Goal: Find specific page/section: Find specific page/section

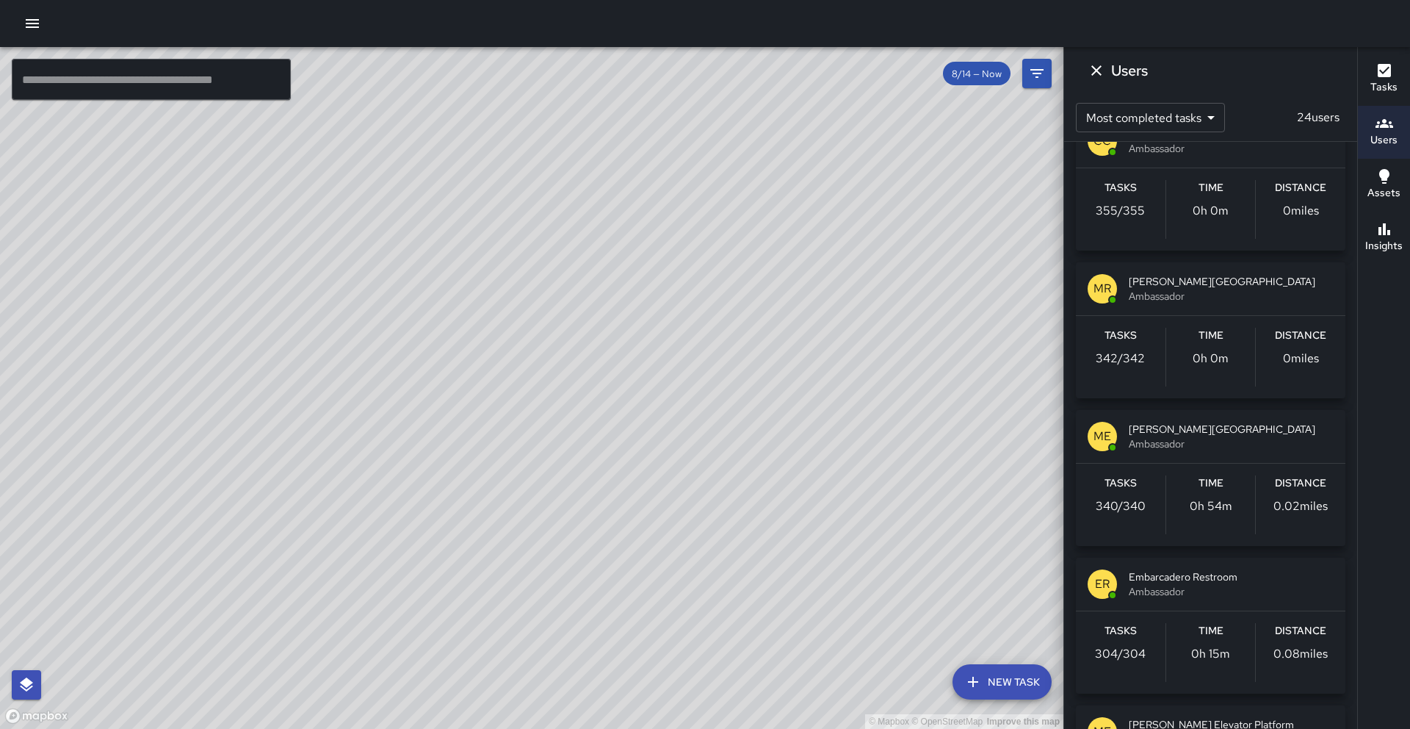
scroll to position [809, 0]
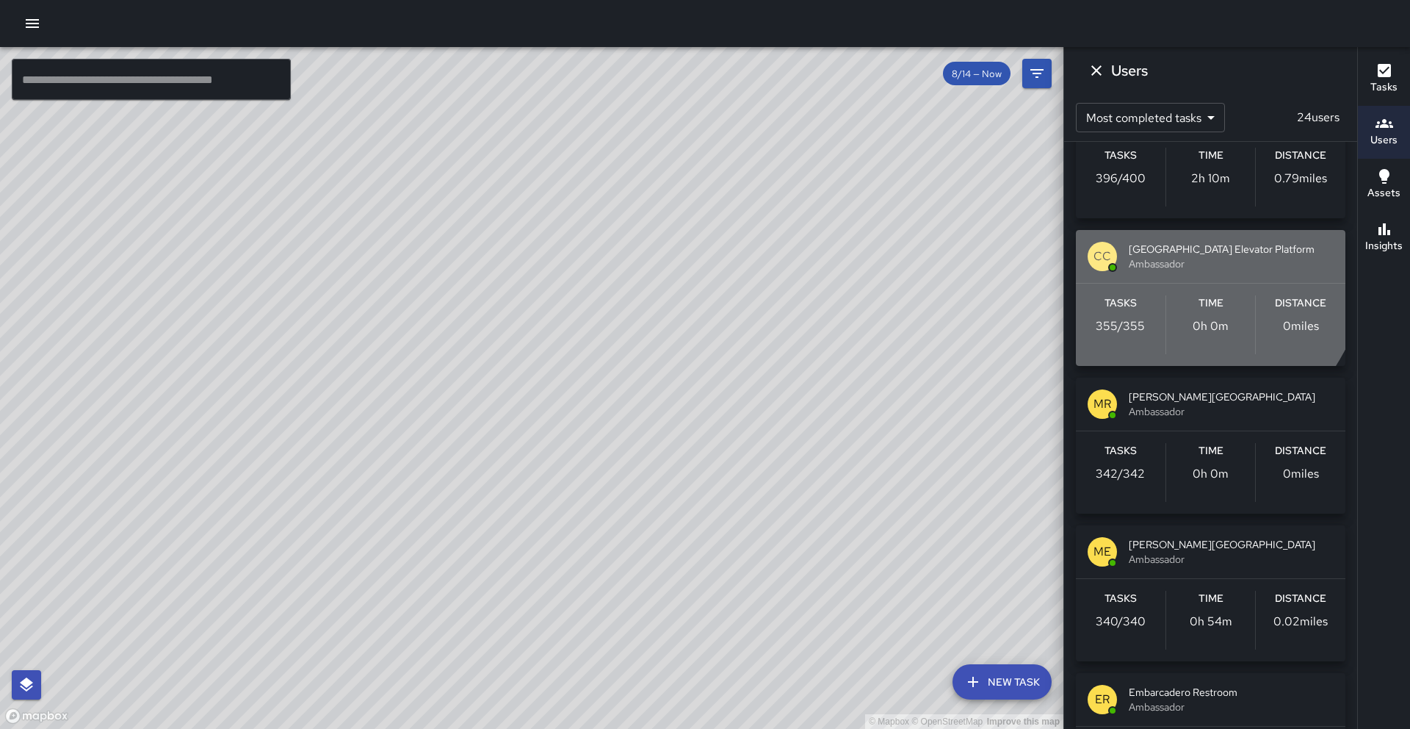
click at [1173, 261] on span "Ambassador" at bounding box center [1231, 263] width 205 height 15
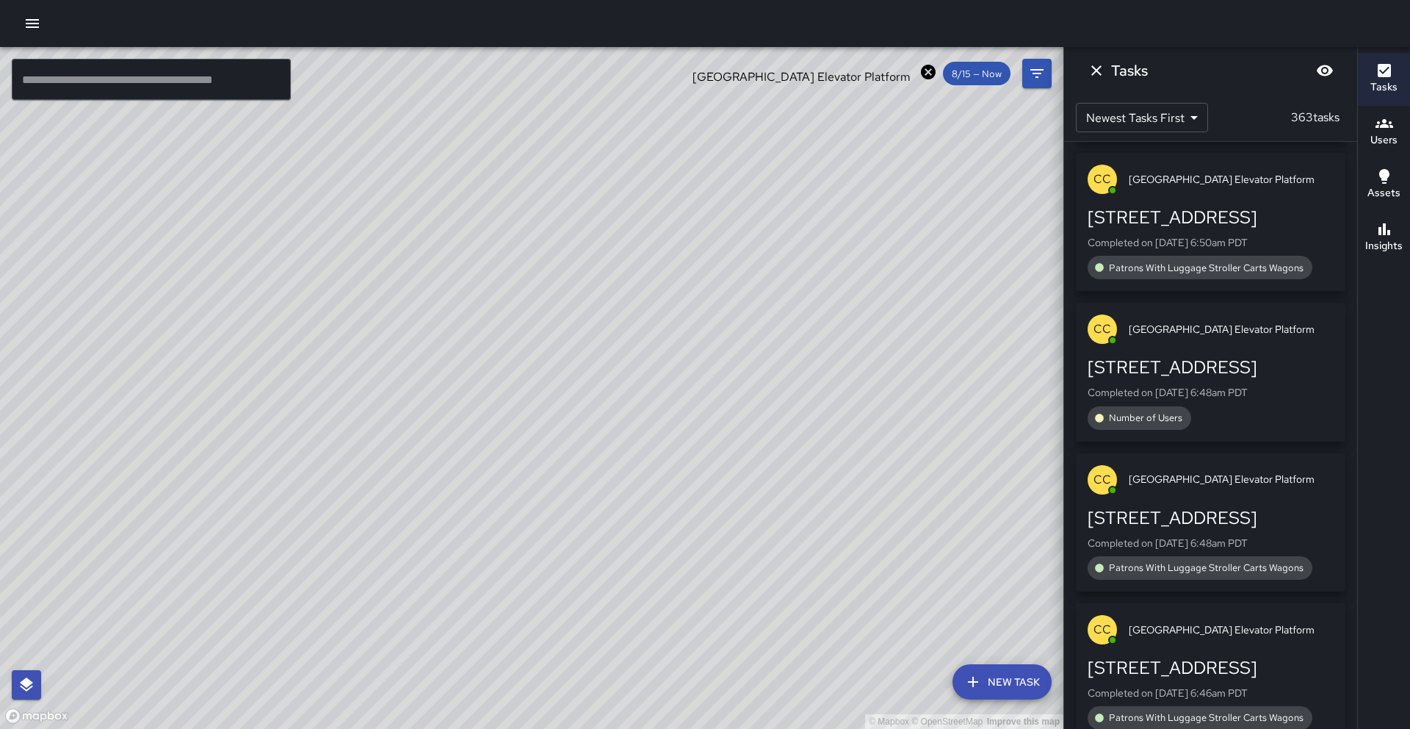
scroll to position [2122, 0]
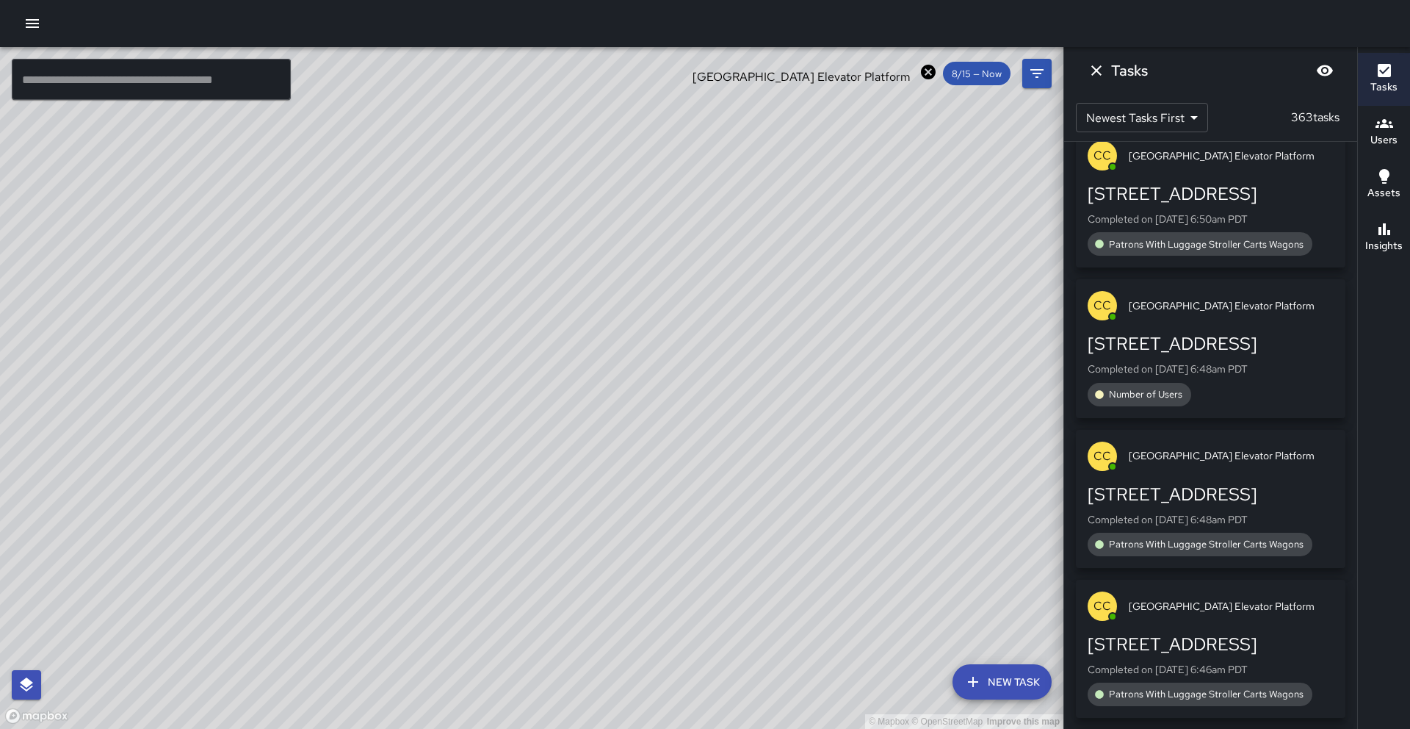
click at [929, 77] on icon at bounding box center [928, 72] width 15 height 15
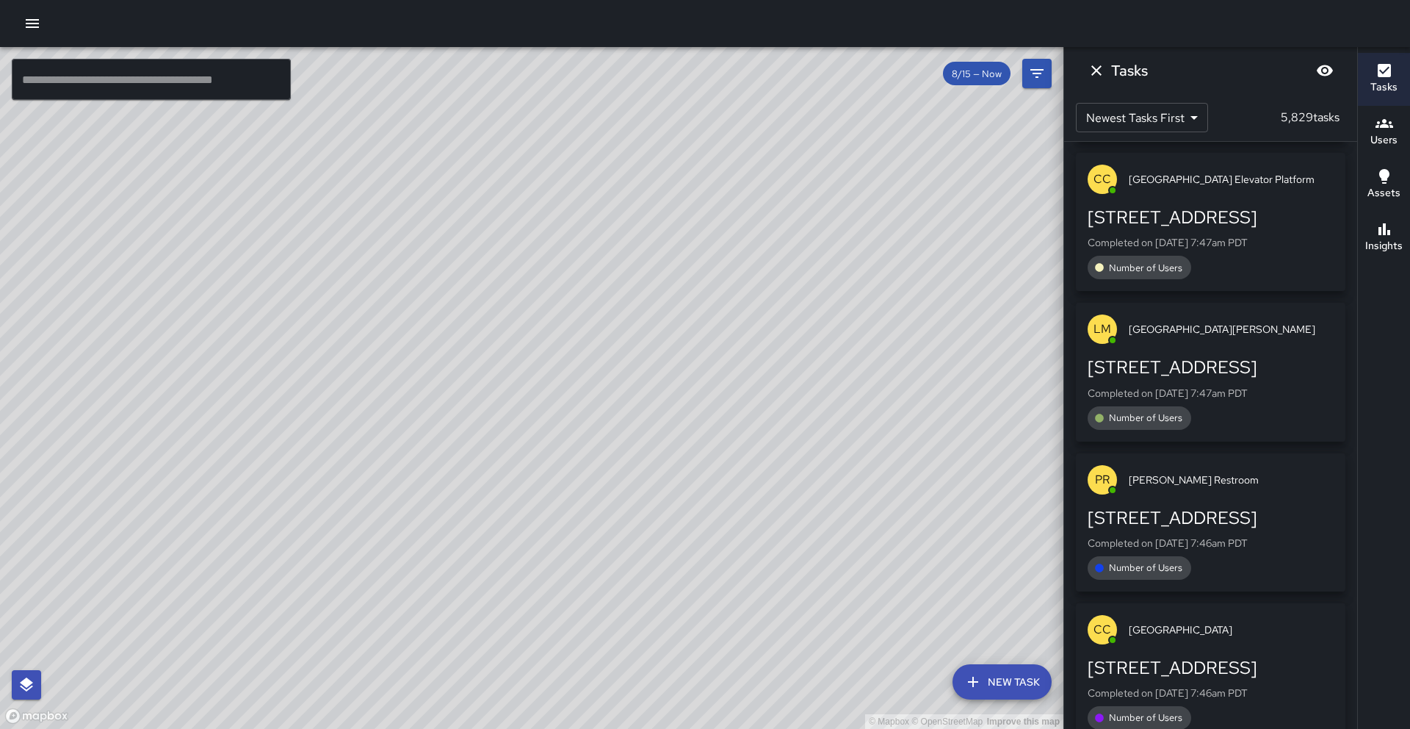
click at [1381, 132] on h6 "Users" at bounding box center [1383, 140] width 27 height 16
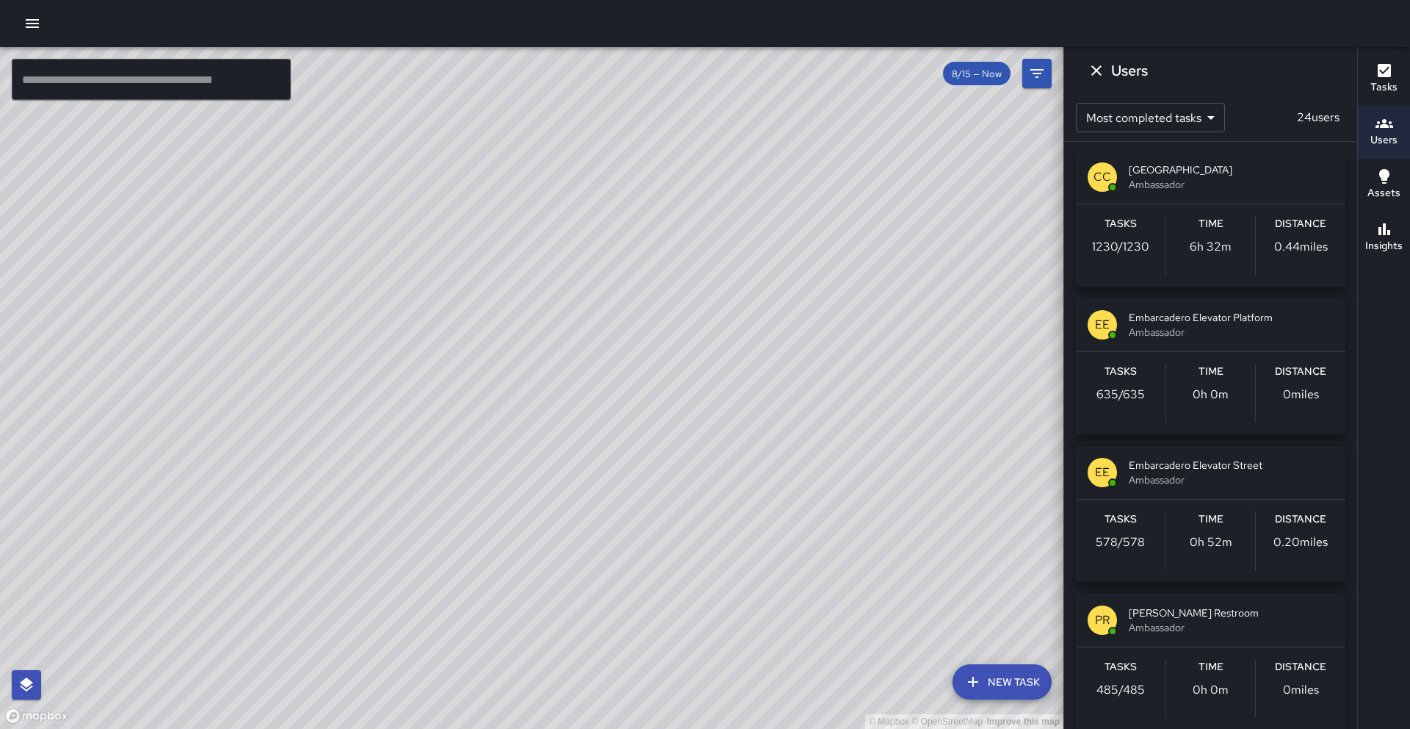
scroll to position [0, 0]
click at [997, 76] on span "8/15 — Now" at bounding box center [977, 74] width 68 height 12
click at [1034, 71] on icon "Filters" at bounding box center [1037, 74] width 18 height 18
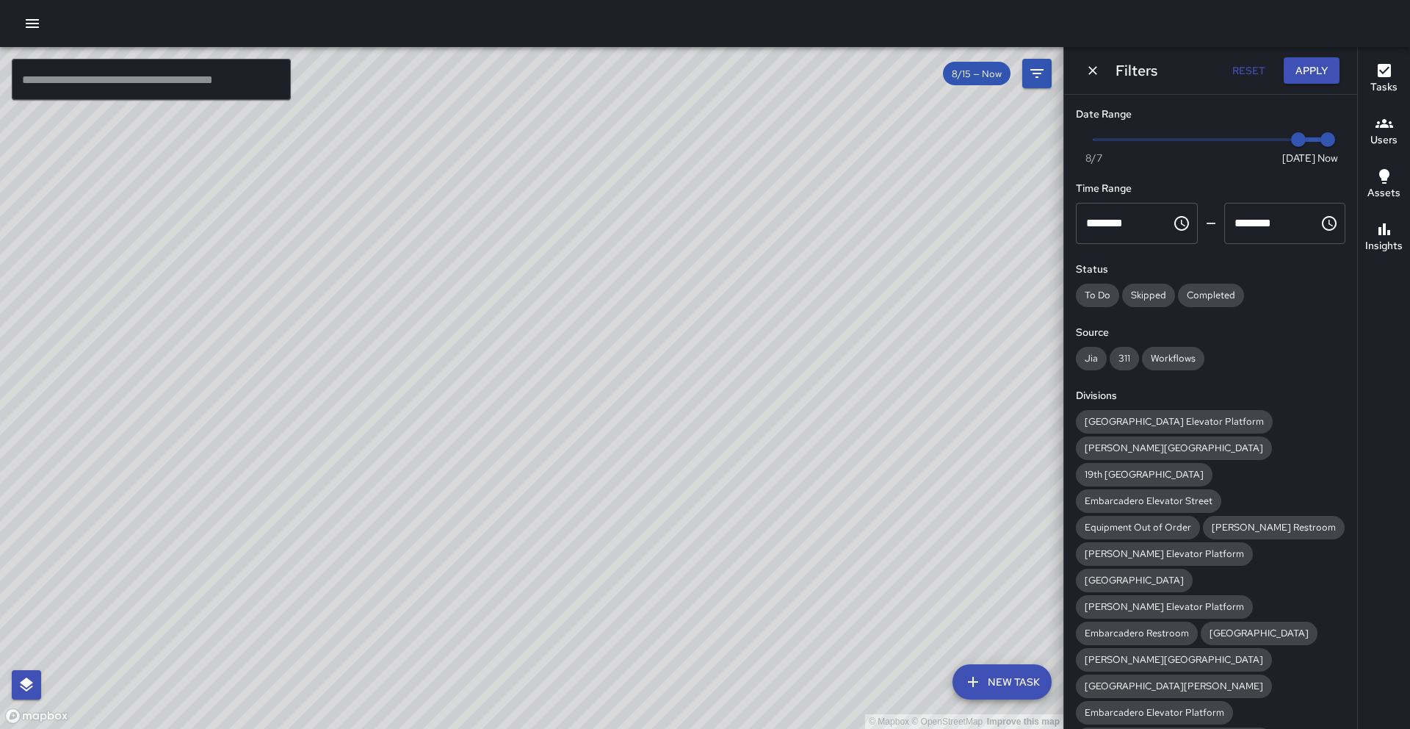
drag, startPoint x: 1049, startPoint y: 170, endPoint x: 1008, endPoint y: 146, distance: 47.7
click at [1045, 168] on div "© Mapbox © OpenStreetMap Improve this map" at bounding box center [531, 388] width 1063 height 682
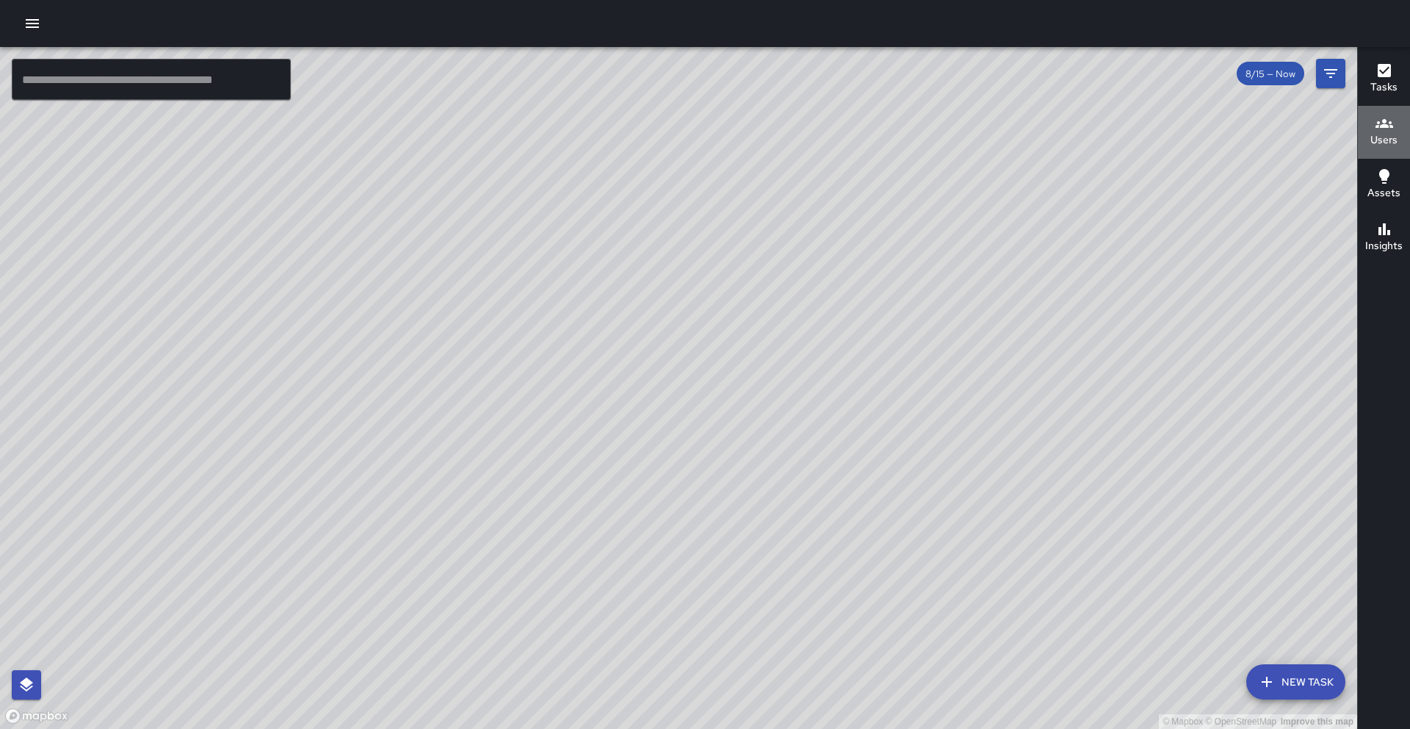
click at [1385, 134] on h6 "Users" at bounding box center [1383, 140] width 27 height 16
